Goal: Task Accomplishment & Management: Manage account settings

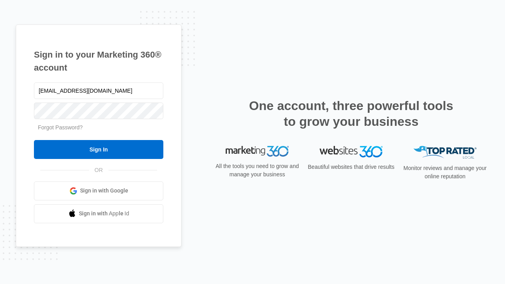
type input "[EMAIL_ADDRESS][DOMAIN_NAME]"
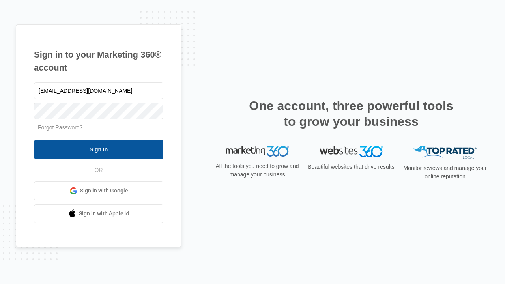
click at [99, 149] on input "Sign In" at bounding box center [98, 149] width 129 height 19
